Goal: Navigation & Orientation: Find specific page/section

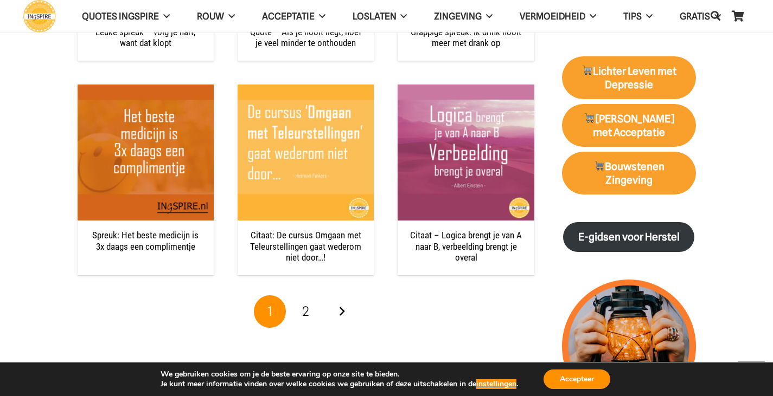
scroll to position [1073, 0]
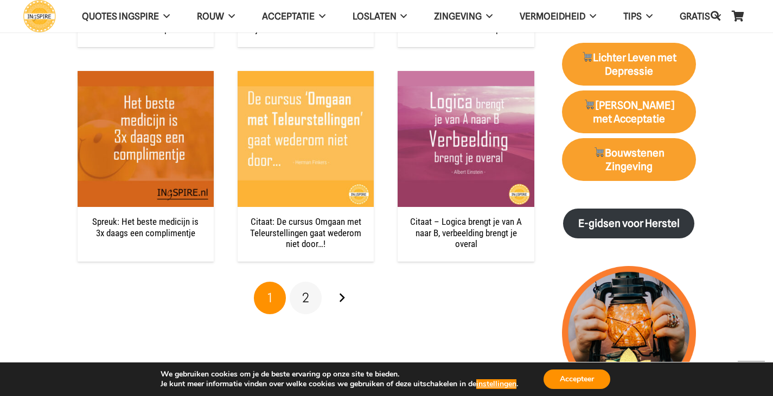
click at [314, 302] on link "2" at bounding box center [306, 298] width 33 height 33
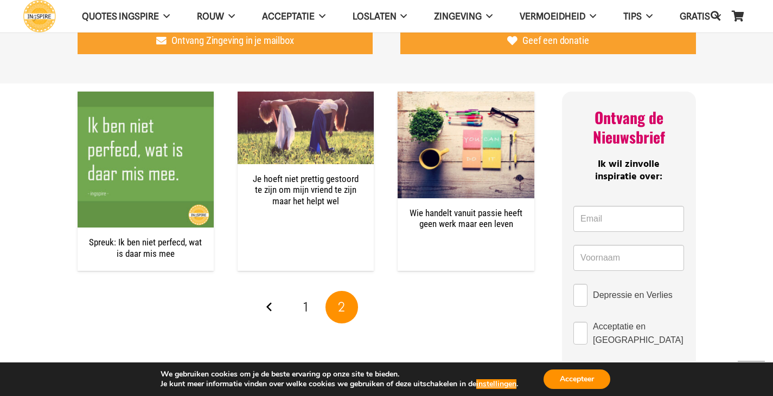
scroll to position [402, 0]
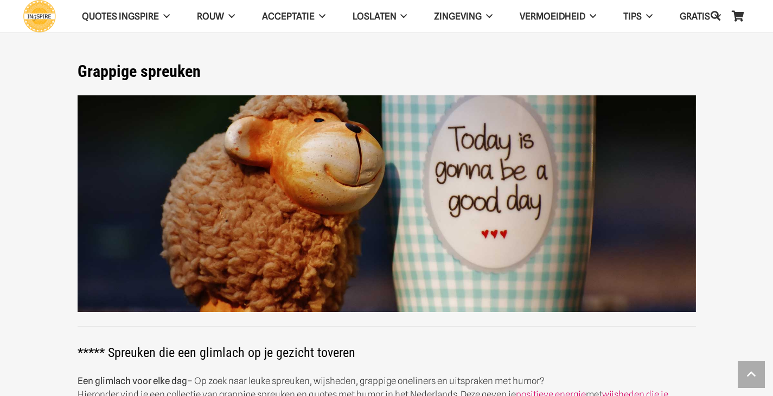
scroll to position [1073, 0]
